Goal: Transaction & Acquisition: Purchase product/service

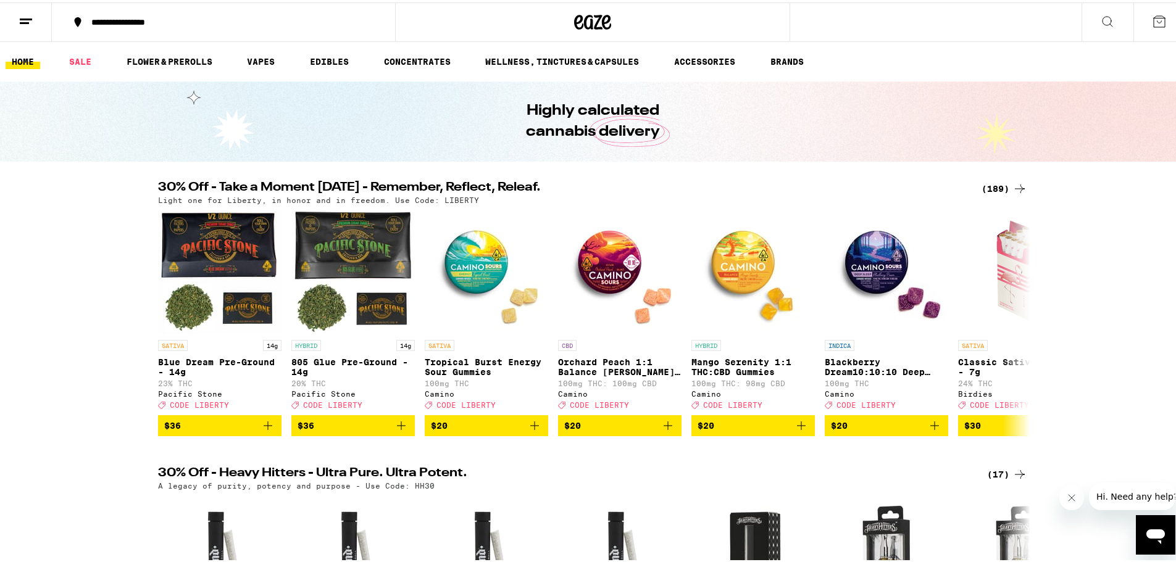
click at [1015, 186] on icon at bounding box center [1020, 186] width 10 height 9
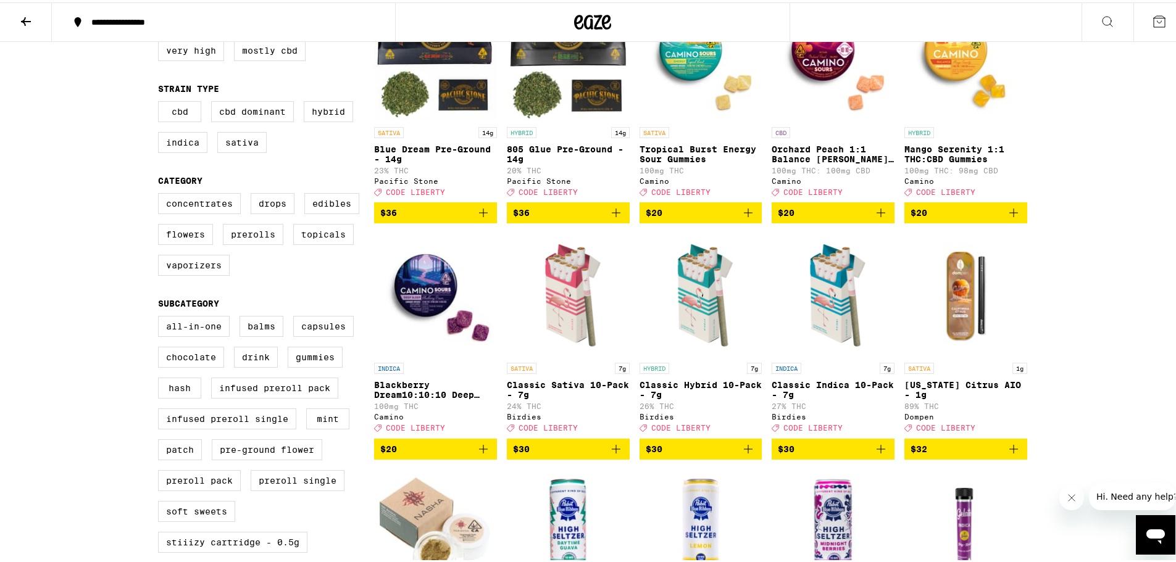
scroll to position [185, 0]
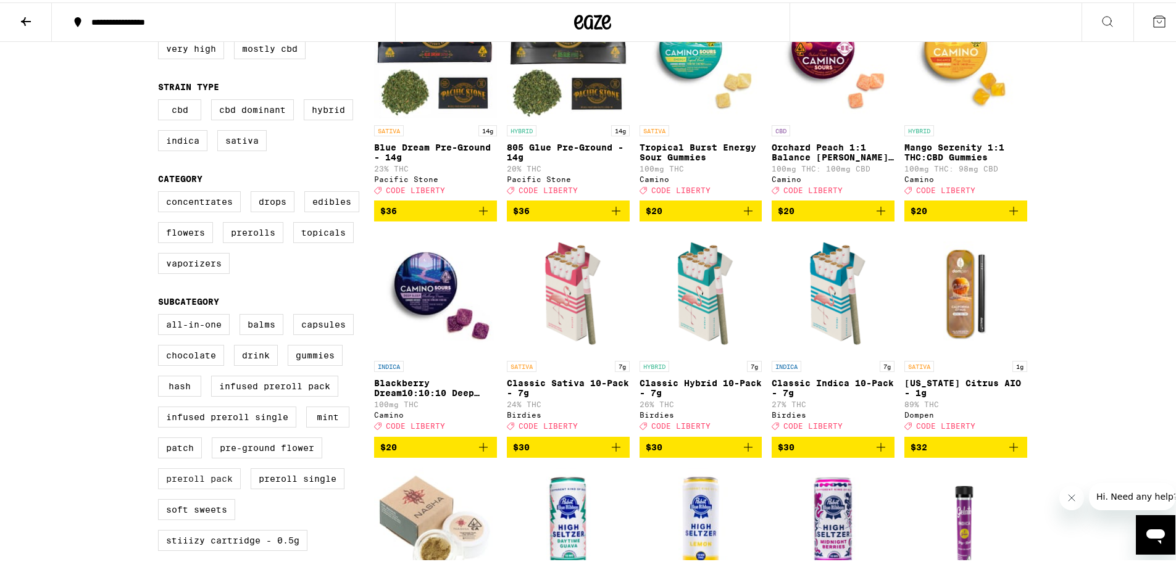
click at [221, 487] on label "Preroll Pack" at bounding box center [199, 476] width 83 height 21
click at [161, 314] on input "Preroll Pack" at bounding box center [160, 314] width 1 height 1
checkbox input "true"
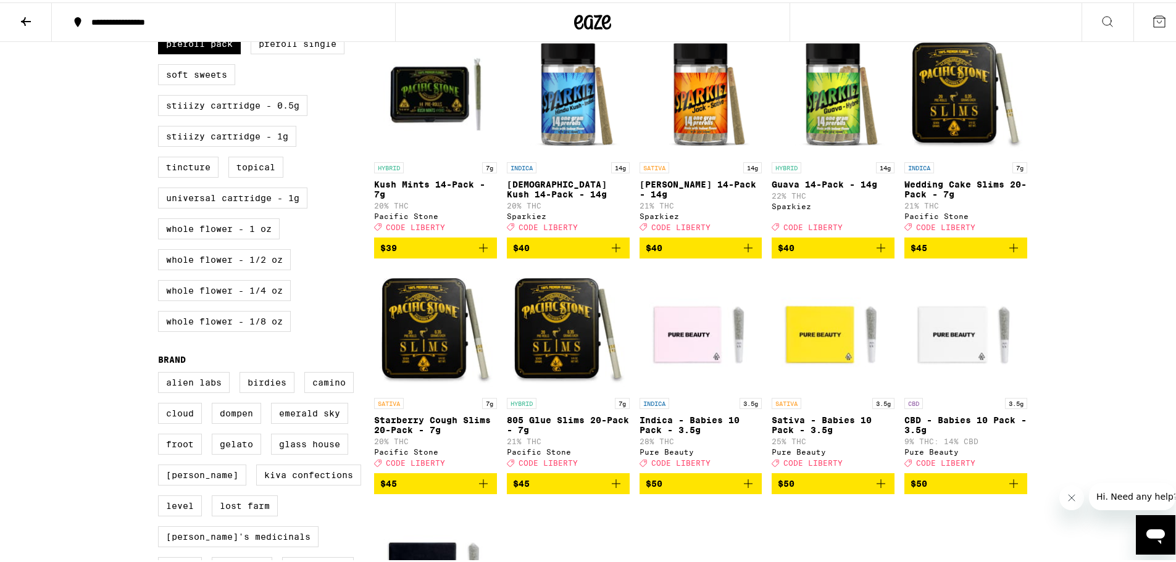
scroll to position [617, 0]
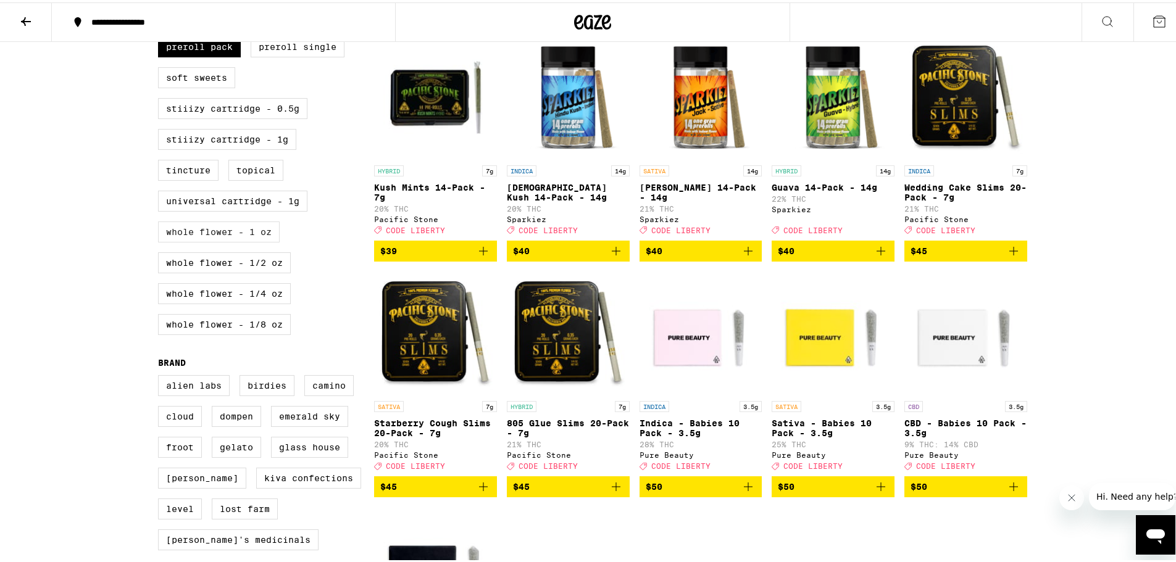
click at [225, 240] on label "Whole Flower - 1 oz" at bounding box center [219, 229] width 122 height 21
checkbox input "true"
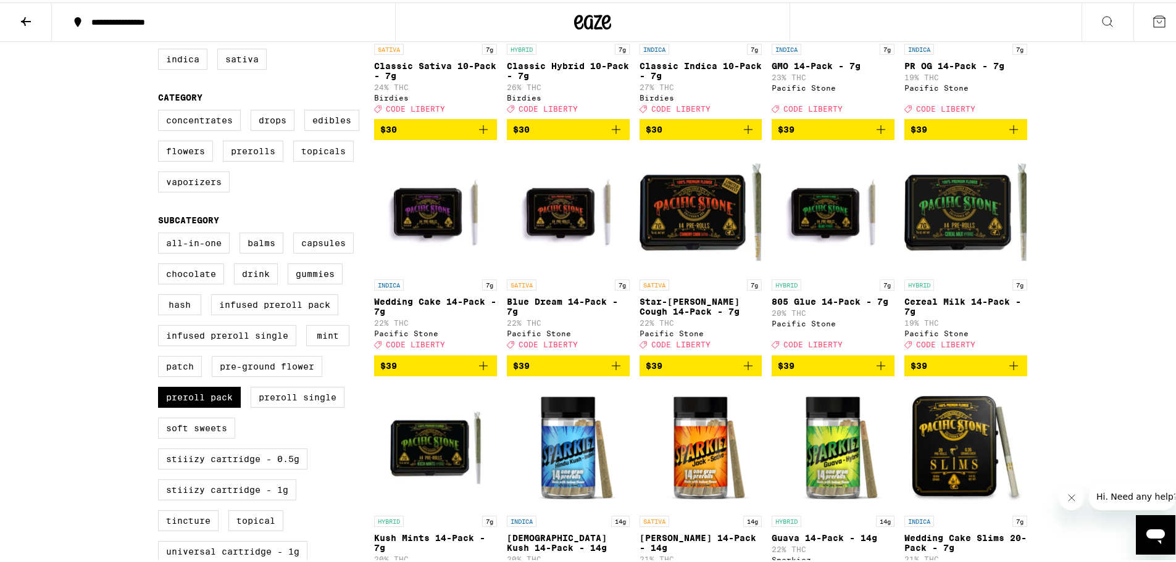
scroll to position [278, 0]
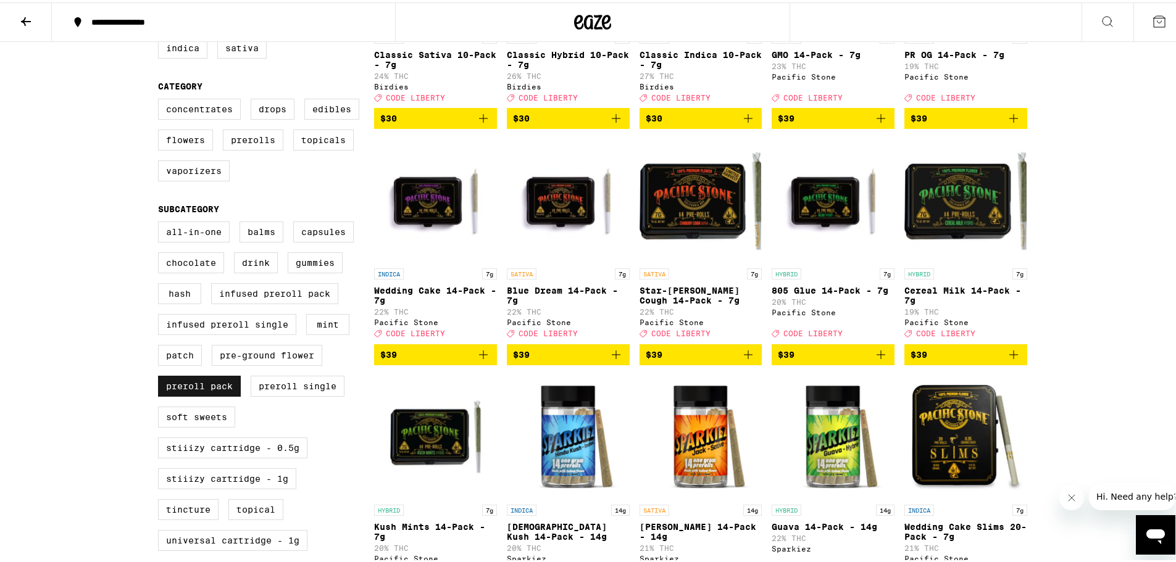
click at [215, 394] on label "Preroll Pack" at bounding box center [199, 383] width 83 height 21
click at [161, 222] on input "Preroll Pack" at bounding box center [160, 221] width 1 height 1
checkbox input "false"
